Goal: Check status: Check status

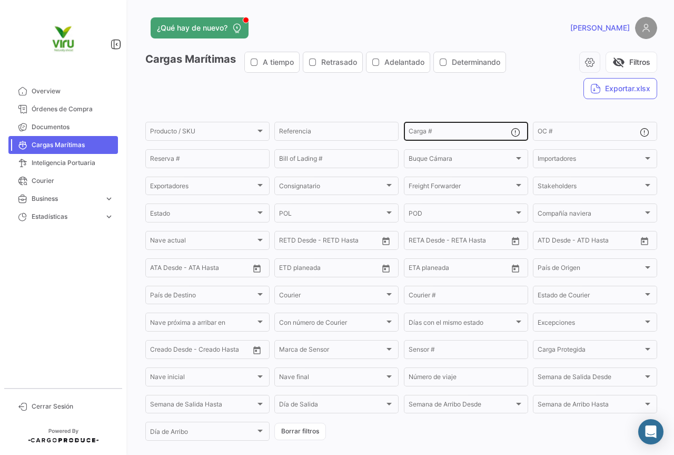
click at [461, 141] on mat-form-field "Carga #" at bounding box center [466, 131] width 124 height 22
click at [456, 130] on input "Carga #" at bounding box center [460, 132] width 102 height 7
click at [422, 130] on input "Carga #" at bounding box center [460, 132] width 102 height 7
paste input "CGMU6967520"
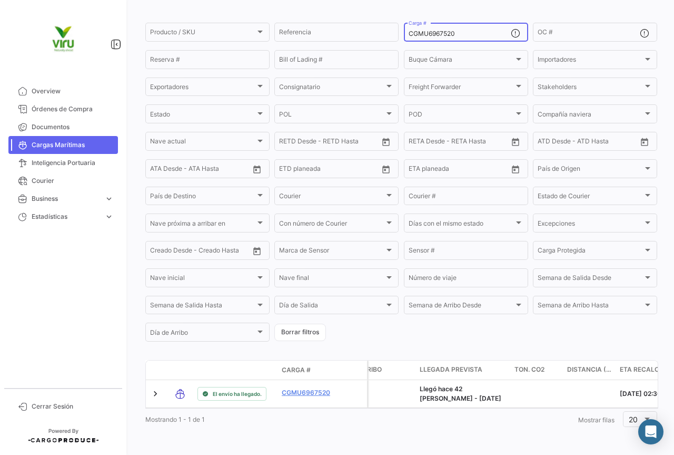
scroll to position [107, 0]
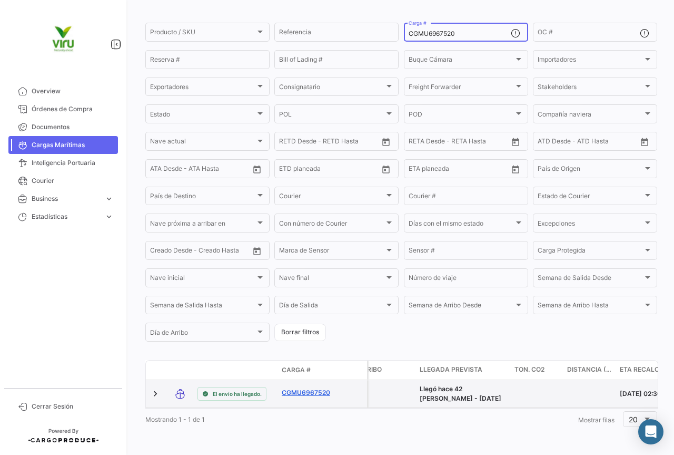
type input "CGMU6967520"
click at [311, 388] on link "CGMU6967520" at bounding box center [309, 392] width 55 height 9
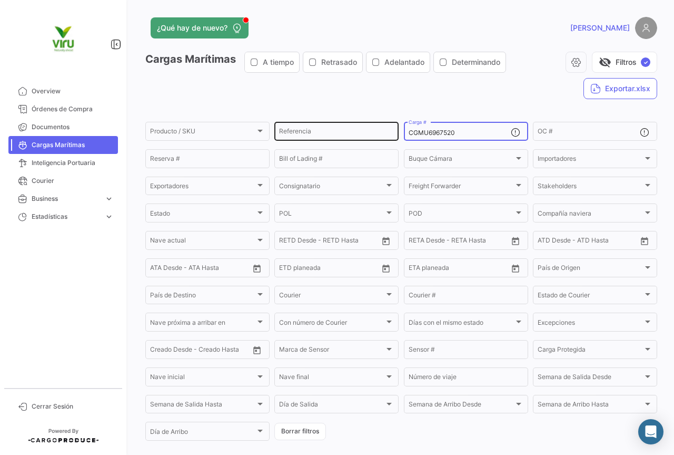
drag, startPoint x: 481, startPoint y: 134, endPoint x: 387, endPoint y: 126, distance: 94.6
click at [0, 0] on div "Producto / SKU Producto / SKU Referencia CGMU6967520 Carga # OC # Reserva # Bil…" at bounding box center [0, 0] width 0 height 0
paste input "TEMU9608147"
type input "TEMU9608147"
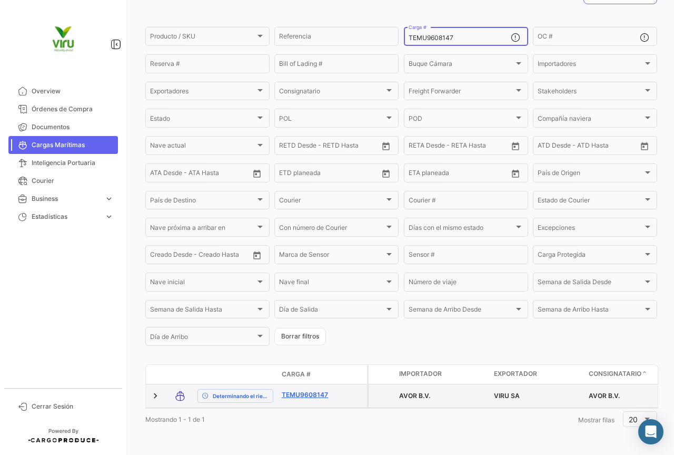
scroll to position [103, 0]
click at [324, 390] on link "TEMU9608147" at bounding box center [309, 394] width 55 height 9
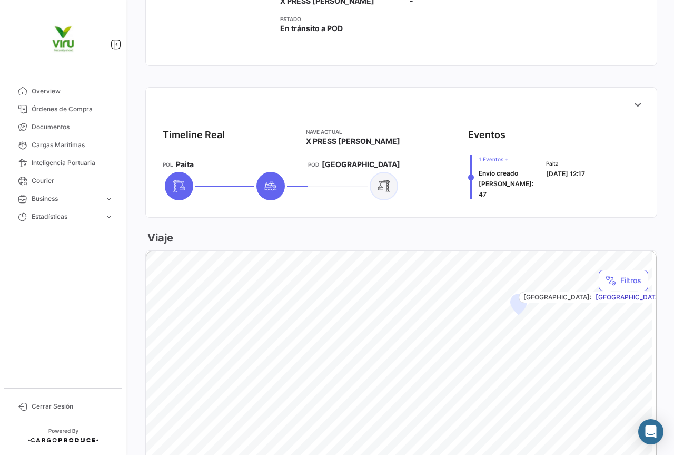
scroll to position [105, 0]
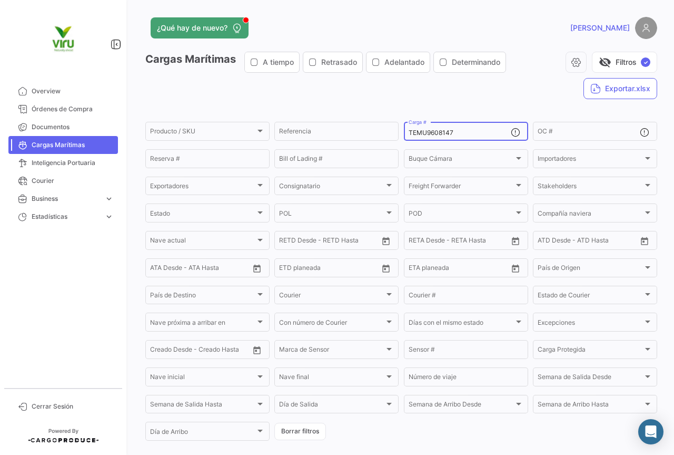
drag, startPoint x: 477, startPoint y: 134, endPoint x: 402, endPoint y: 131, distance: 75.4
click at [404, 131] on div "TEMU9608147 Carga #" at bounding box center [466, 130] width 124 height 21
paste input "799444"
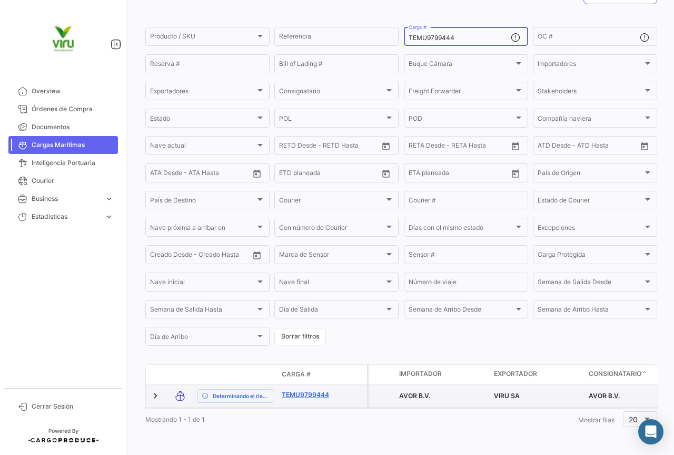
type input "TEMU9799444"
click at [297, 392] on link "TEMU9799444" at bounding box center [309, 394] width 55 height 9
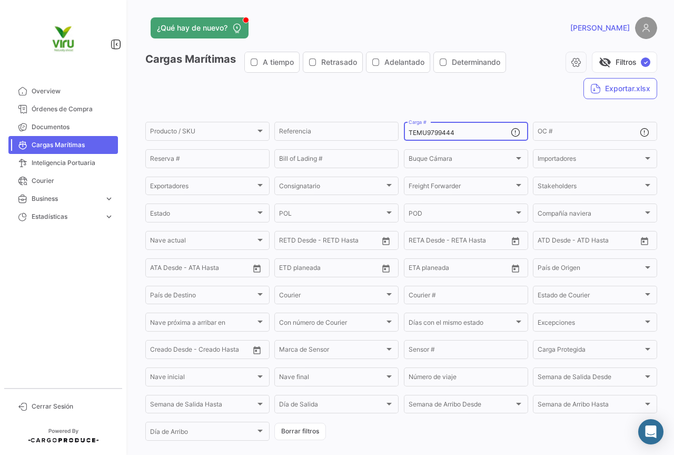
drag, startPoint x: 484, startPoint y: 135, endPoint x: 402, endPoint y: 135, distance: 81.6
click at [404, 135] on div "TEMU9799444 Carga #" at bounding box center [466, 130] width 124 height 21
paste input "CGMU7030289"
type input "CGMU7030289"
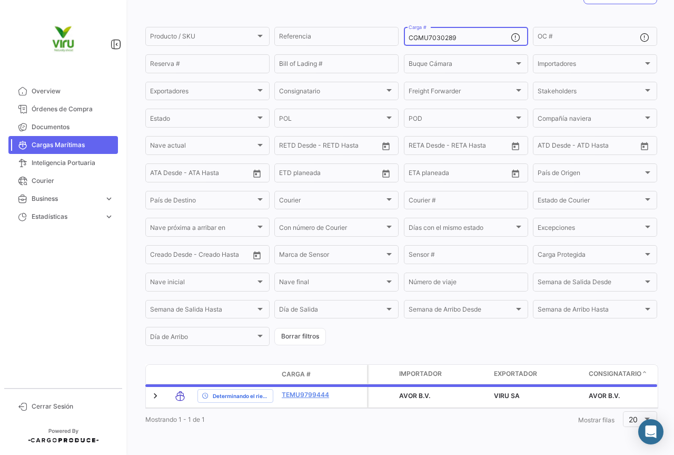
scroll to position [107, 0]
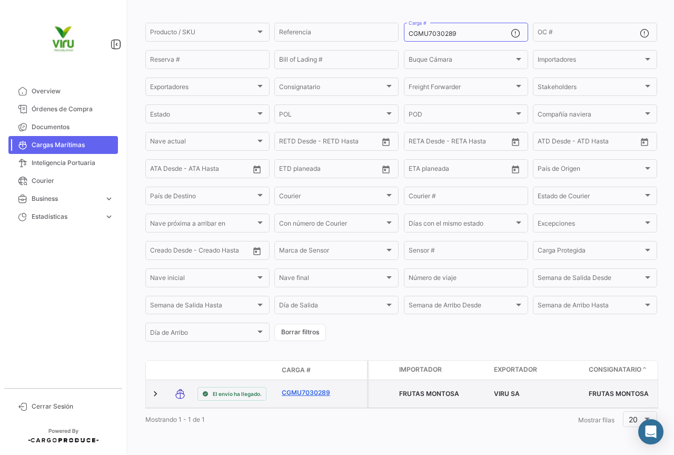
click at [315, 388] on link "CGMU7030289" at bounding box center [309, 392] width 55 height 9
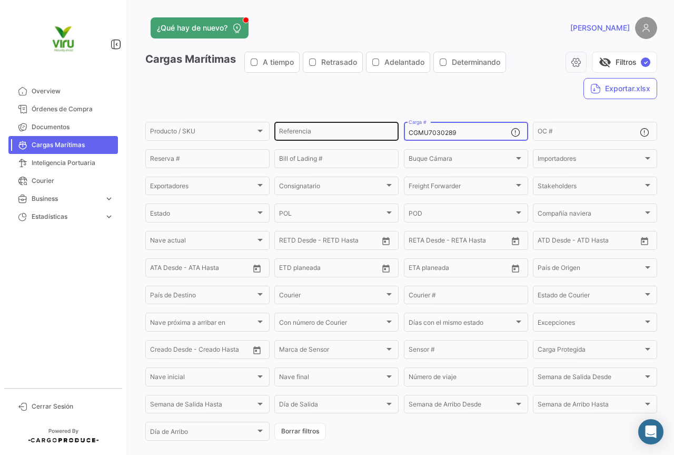
drag, startPoint x: 465, startPoint y: 131, endPoint x: 392, endPoint y: 136, distance: 72.9
click at [0, 0] on div "Producto / SKU Producto / SKU Referencia CGMU7030289 Carga # OC # Reserva # Bil…" at bounding box center [0, 0] width 0 height 0
paste input "FBIU5221595"
type input "FBIU5221595"
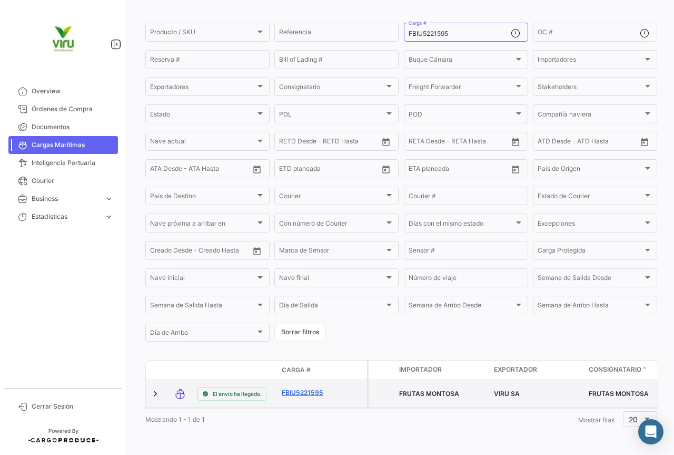
click at [317, 388] on link "FBIU5221595" at bounding box center [309, 392] width 55 height 9
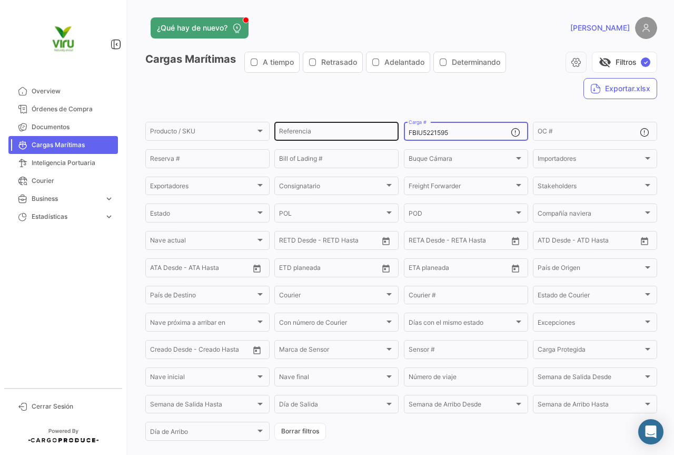
drag, startPoint x: 471, startPoint y: 131, endPoint x: 396, endPoint y: 127, distance: 75.4
click at [0, 0] on div "Producto / SKU Producto / SKU Referencia FBIU5221595 Carga # OC # Reserva # Bil…" at bounding box center [0, 0] width 0 height 0
paste input "HLBU9824398"
type input "HLBU9824398"
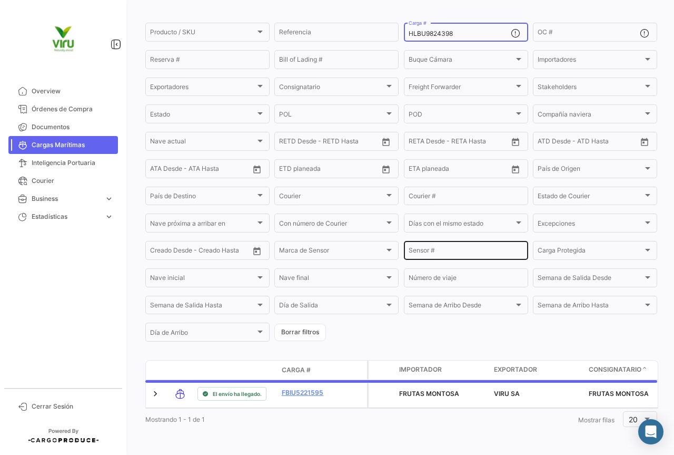
scroll to position [107, 0]
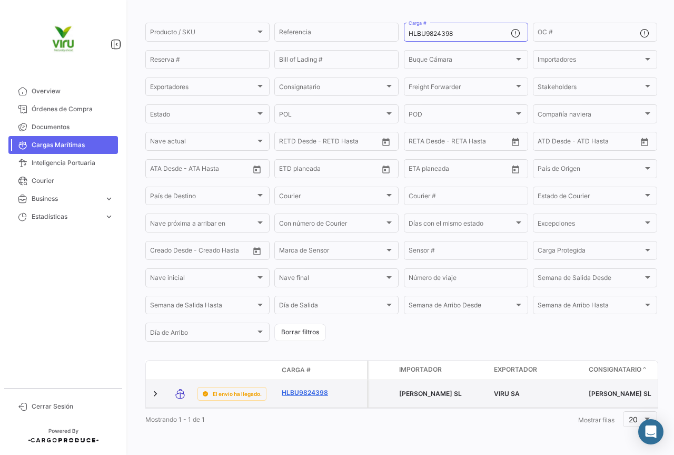
click at [308, 388] on link "HLBU9824398" at bounding box center [309, 392] width 55 height 9
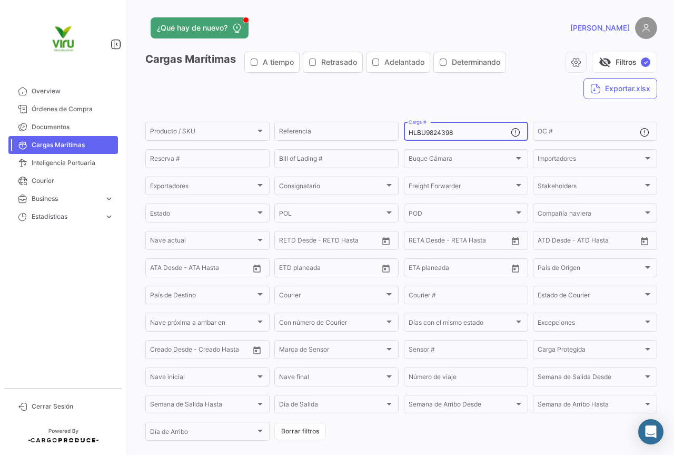
drag, startPoint x: 472, startPoint y: 130, endPoint x: 397, endPoint y: 131, distance: 75.3
click at [397, 131] on form "Producto / SKU Producto / SKU Referencia HLBU9824398 Carga # OC # Reserva # Bil…" at bounding box center [401, 281] width 512 height 322
paste input "CGMU6999533"
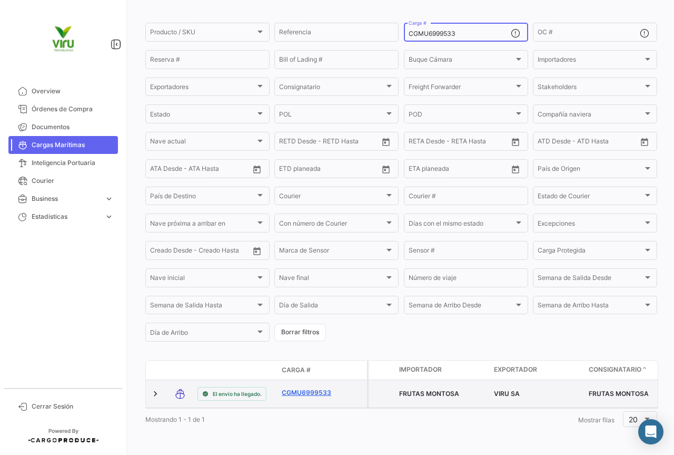
type input "CGMU6999533"
click at [311, 388] on link "CGMU6999533" at bounding box center [309, 392] width 55 height 9
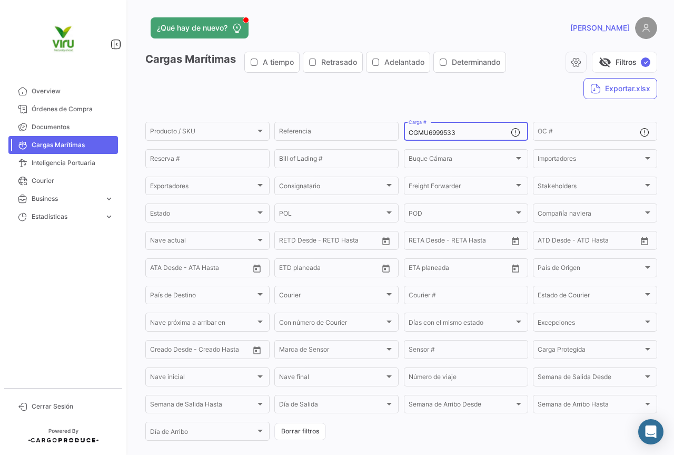
drag, startPoint x: 485, startPoint y: 131, endPoint x: 403, endPoint y: 132, distance: 81.1
click at [404, 132] on div "CGMU6999533 Carga #" at bounding box center [466, 130] width 124 height 21
paste input "7001362"
type input "CGMU7001362"
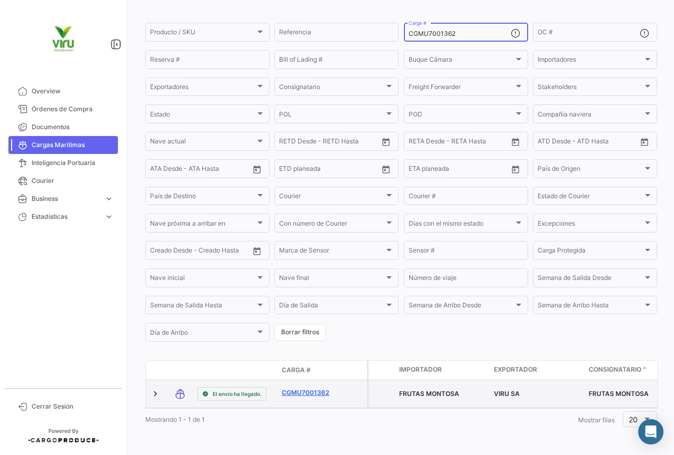
click at [320, 388] on link "CGMU7001362" at bounding box center [309, 392] width 55 height 9
